Goal: Task Accomplishment & Management: Use online tool/utility

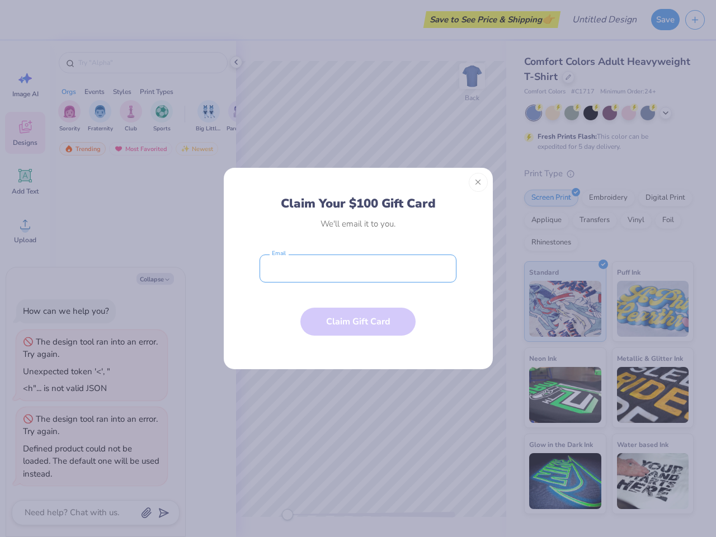
click at [358, 269] on input "email" at bounding box center [358, 269] width 197 height 28
click at [479, 182] on button "Close" at bounding box center [478, 182] width 19 height 19
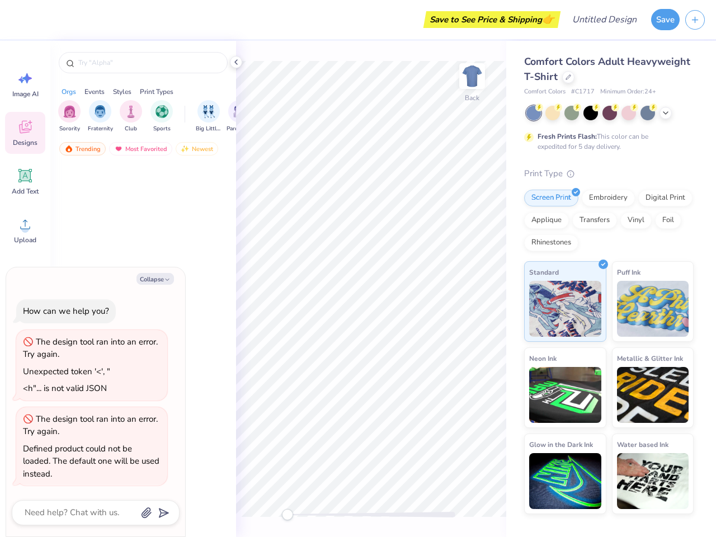
type textarea "x"
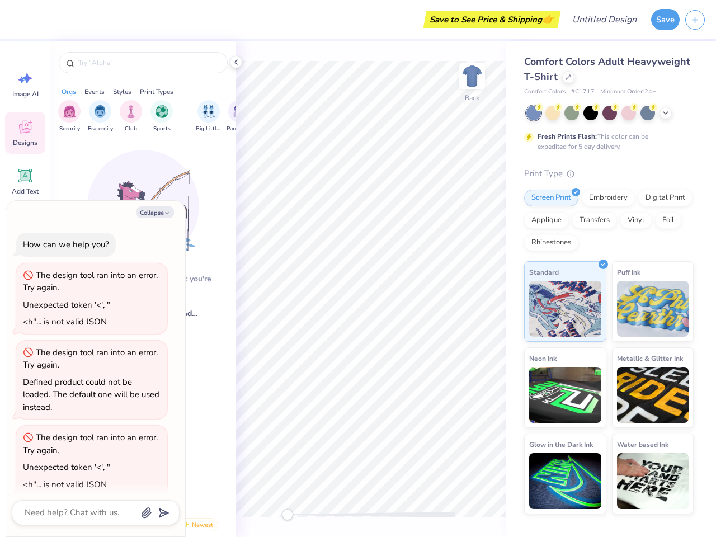
scroll to position [11, 0]
